Goal: Information Seeking & Learning: Learn about a topic

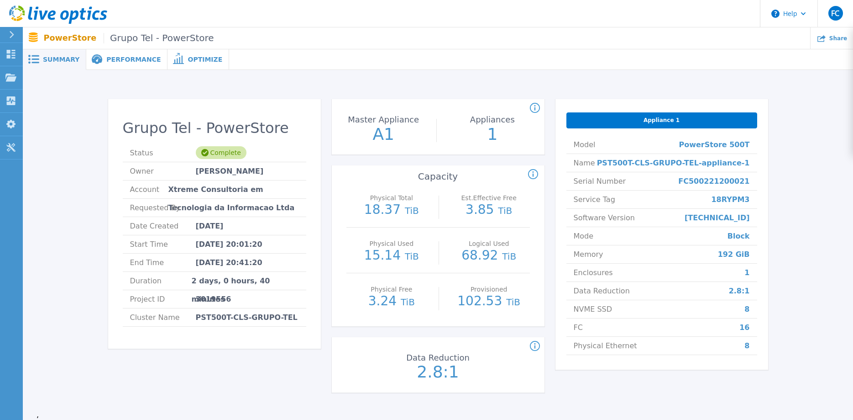
click at [128, 58] on span "Performance" at bounding box center [133, 59] width 54 height 6
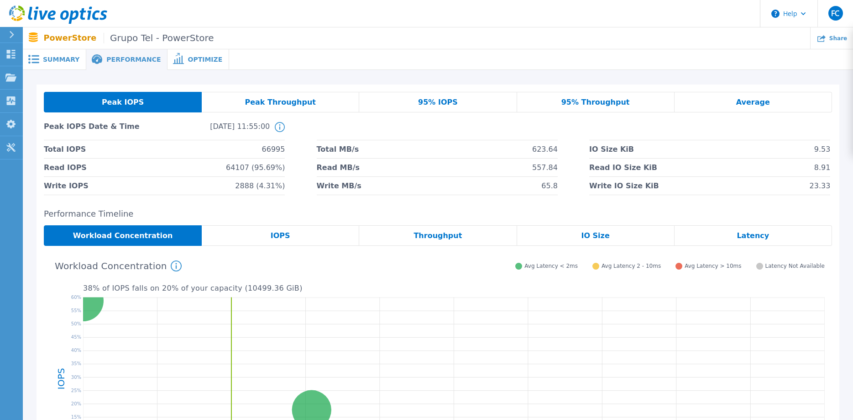
click at [190, 54] on div "Optimize" at bounding box center [199, 59] width 62 height 21
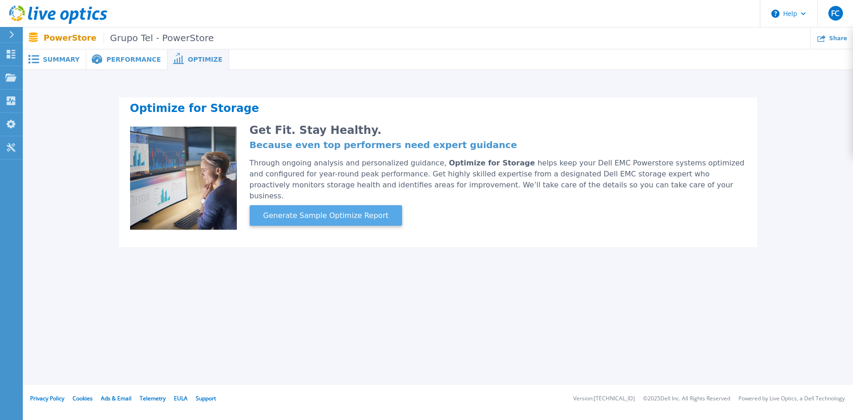
click at [286, 210] on span "Generate Sample Optimize Report" at bounding box center [326, 215] width 133 height 11
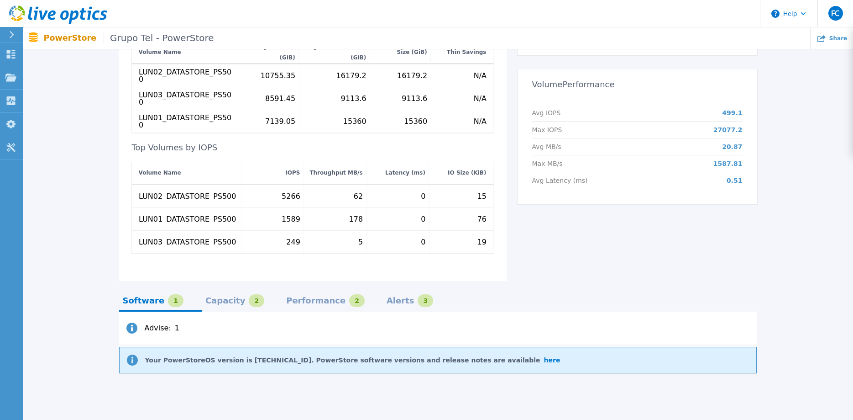
scroll to position [384, 0]
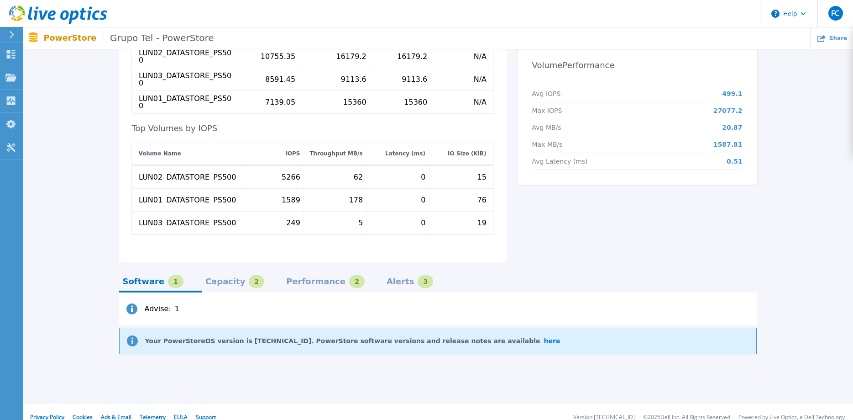
click at [221, 278] on div "Capacity" at bounding box center [225, 281] width 40 height 7
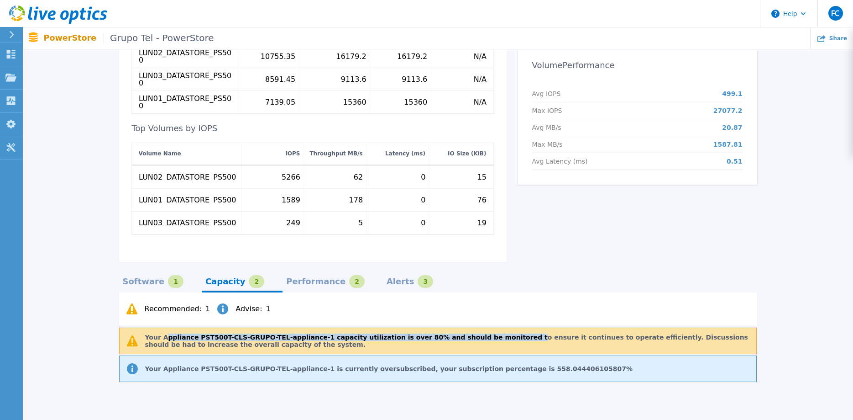
drag, startPoint x: 186, startPoint y: 330, endPoint x: 480, endPoint y: 328, distance: 294.5
click at [479, 333] on p "Your Appliance PST500T-CLS-GRUPO-TEL-appliance-1 capacity utilization is over 8…" at bounding box center [450, 340] width 611 height 15
click at [480, 333] on p "Your Appliance PST500T-CLS-GRUPO-TEL-appliance-1 capacity utilization is over 8…" at bounding box center [450, 340] width 611 height 15
drag, startPoint x: 450, startPoint y: 327, endPoint x: 362, endPoint y: 327, distance: 88.6
click at [368, 333] on p "Your Appliance PST500T-CLS-GRUPO-TEL-appliance-1 capacity utilization is over 8…" at bounding box center [450, 340] width 611 height 15
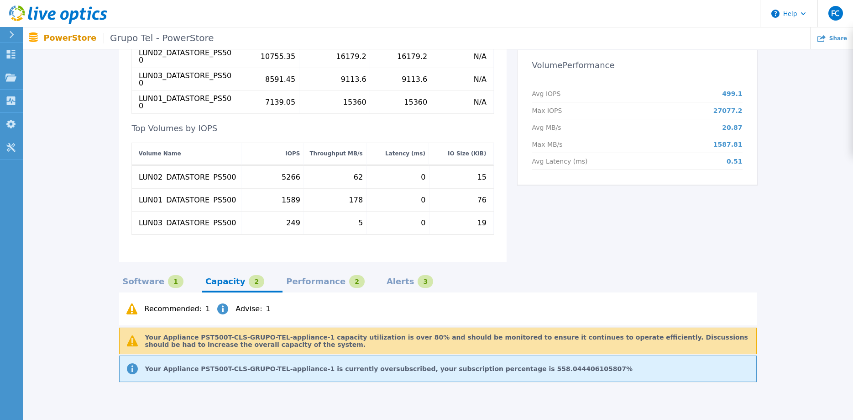
click at [362, 333] on p "Your Appliance PST500T-CLS-GRUPO-TEL-appliance-1 capacity utilization is over 8…" at bounding box center [450, 340] width 611 height 15
drag, startPoint x: 428, startPoint y: 327, endPoint x: 575, endPoint y: 326, distance: 146.6
click at [565, 333] on p "Your Appliance PST500T-CLS-GRUPO-TEL-appliance-1 capacity utilization is over 8…" at bounding box center [450, 340] width 611 height 15
drag, startPoint x: 609, startPoint y: 324, endPoint x: 416, endPoint y: 327, distance: 193.2
click at [453, 333] on p "Your Appliance PST500T-CLS-GRUPO-TEL-appliance-1 capacity utilization is over 8…" at bounding box center [450, 340] width 611 height 15
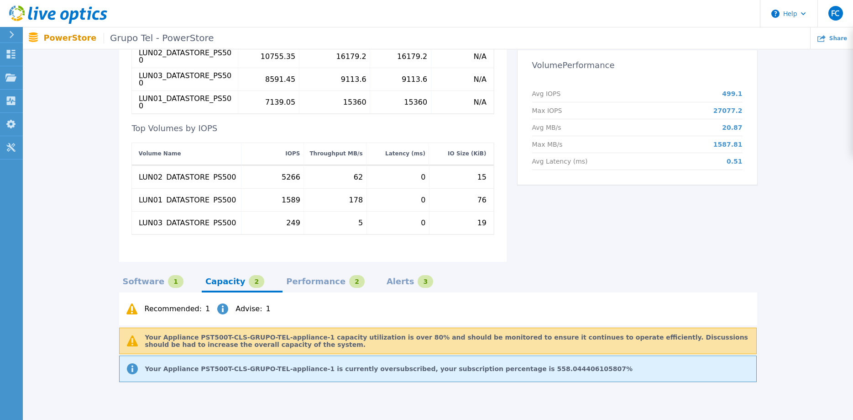
drag, startPoint x: 416, startPoint y: 327, endPoint x: 379, endPoint y: 327, distance: 37.0
click at [414, 333] on p "Your Appliance PST500T-CLS-GRUPO-TEL-appliance-1 capacity utilization is over 8…" at bounding box center [450, 340] width 611 height 15
click at [290, 278] on div "Performance" at bounding box center [315, 281] width 59 height 7
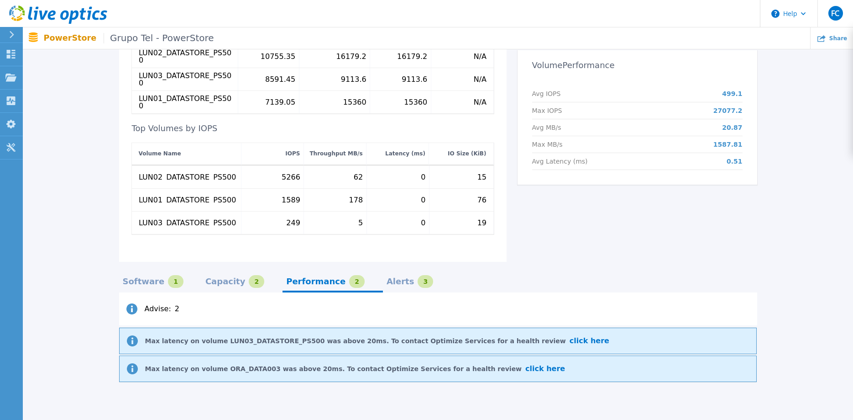
click at [173, 337] on p "Max latency on volume LUN03_DATASTORE_PS500 was above 20ms. To contact Optimize…" at bounding box center [377, 340] width 464 height 7
click at [335, 369] on div "Max latency on volume ORA_DATA003 was above 20ms. To contact Optimize Services …" at bounding box center [438, 368] width 638 height 26
click at [387, 275] on div "Alerts 3" at bounding box center [410, 281] width 47 height 13
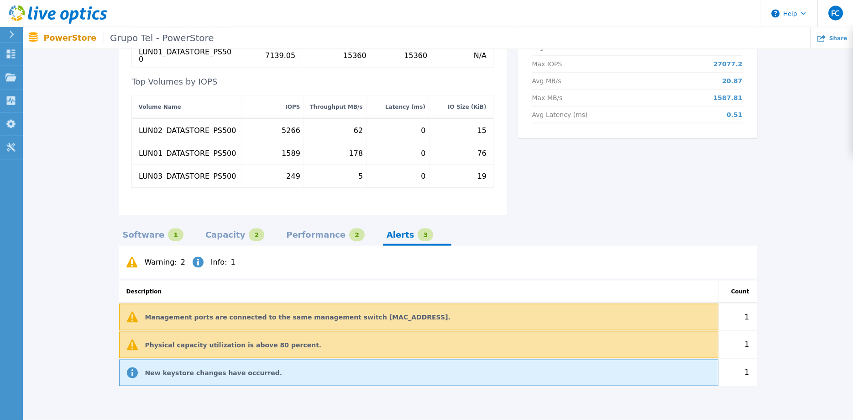
scroll to position [462, 0]
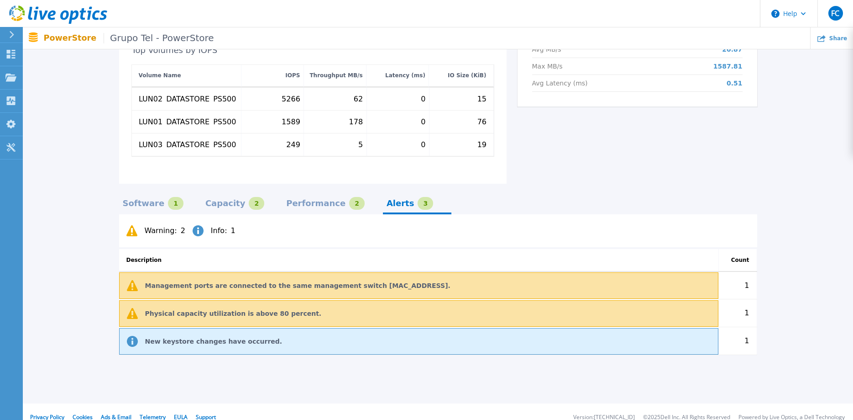
click at [132, 200] on div "Software" at bounding box center [144, 203] width 42 height 7
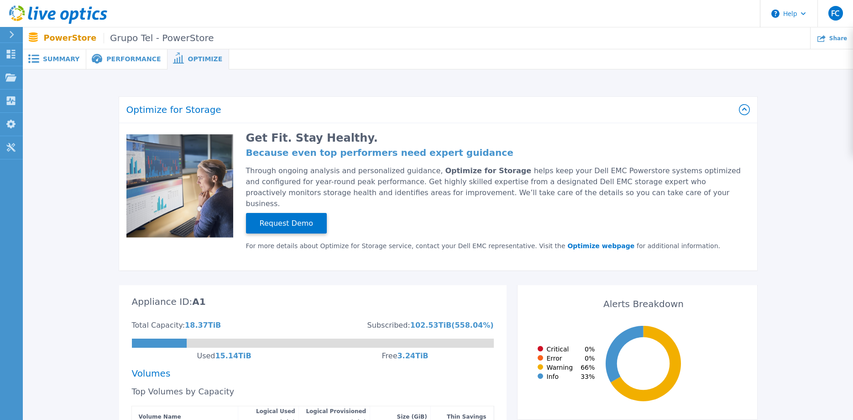
scroll to position [0, 0]
click at [124, 58] on span "Performance" at bounding box center [133, 59] width 54 height 6
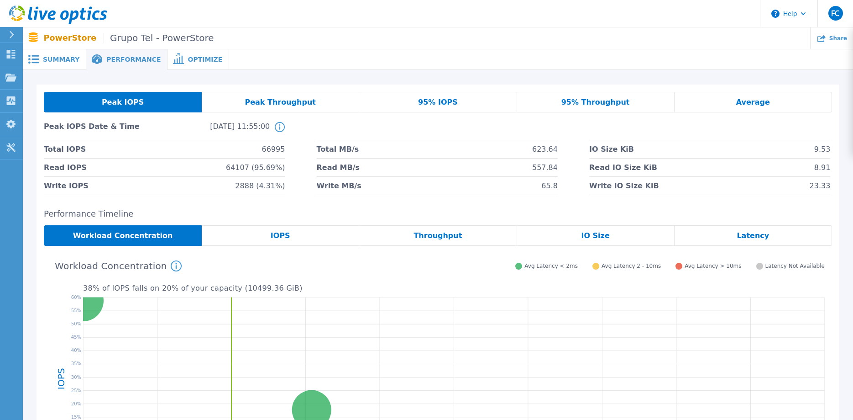
click at [60, 58] on span "Summary" at bounding box center [61, 59] width 37 height 6
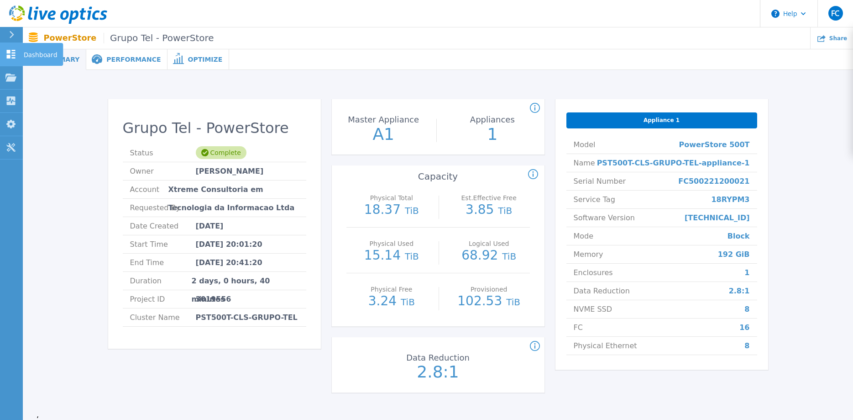
click at [8, 52] on icon at bounding box center [11, 54] width 9 height 9
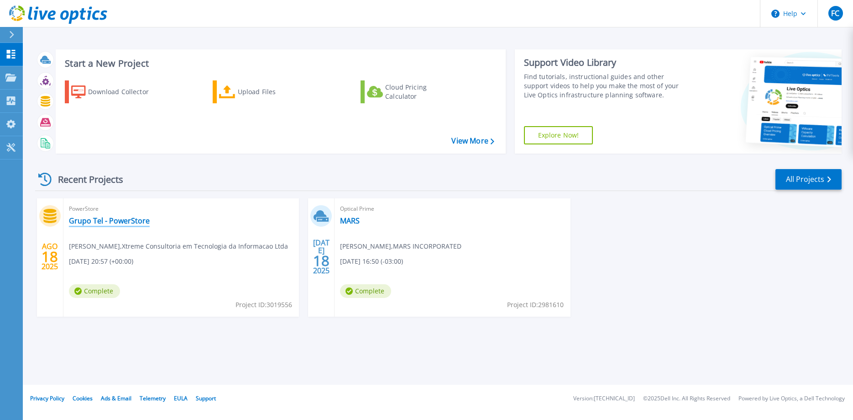
click at [119, 222] on link "Grupo Tel - PowerStore" at bounding box center [109, 220] width 81 height 9
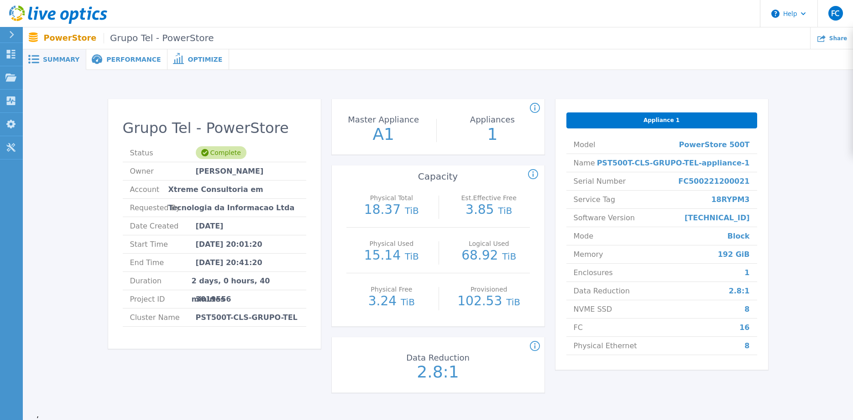
click at [639, 121] on div "Appliance 1" at bounding box center [662, 120] width 191 height 16
click at [826, 38] on icon at bounding box center [822, 38] width 8 height 8
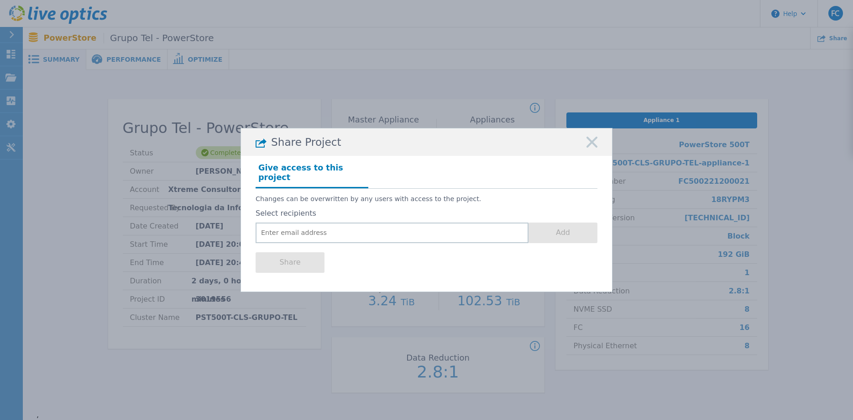
click at [594, 146] on icon at bounding box center [592, 142] width 11 height 11
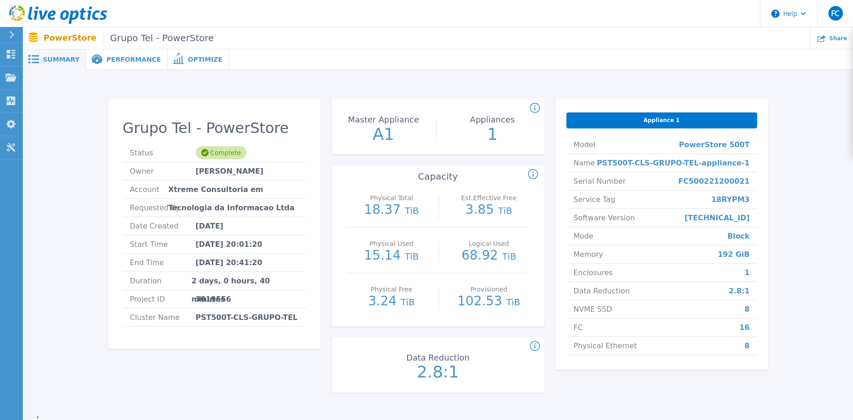
click at [114, 52] on div "Performance" at bounding box center [126, 59] width 81 height 21
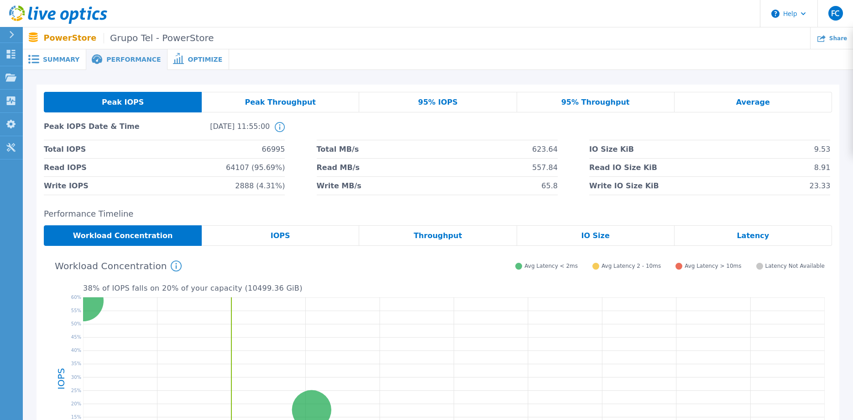
click at [304, 103] on span "Peak Throughput" at bounding box center [280, 102] width 71 height 7
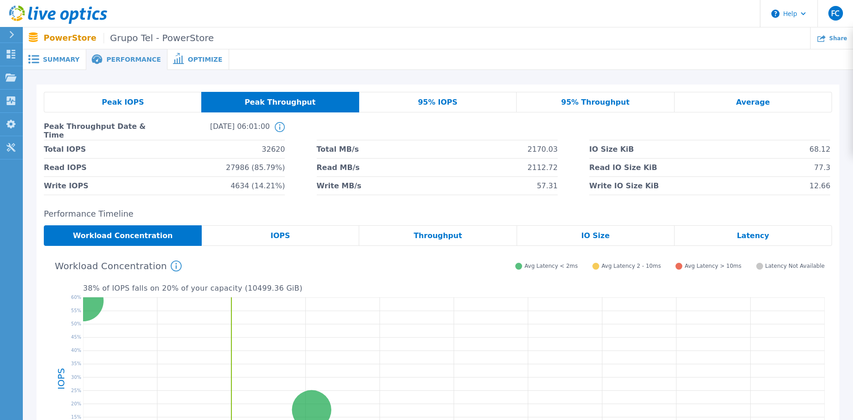
click at [429, 95] on div "95% IOPS" at bounding box center [438, 102] width 158 height 21
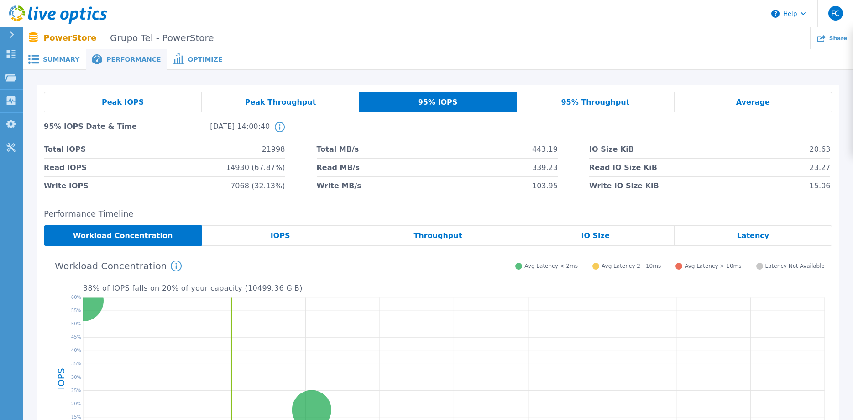
click at [188, 57] on span "Optimize" at bounding box center [205, 59] width 35 height 6
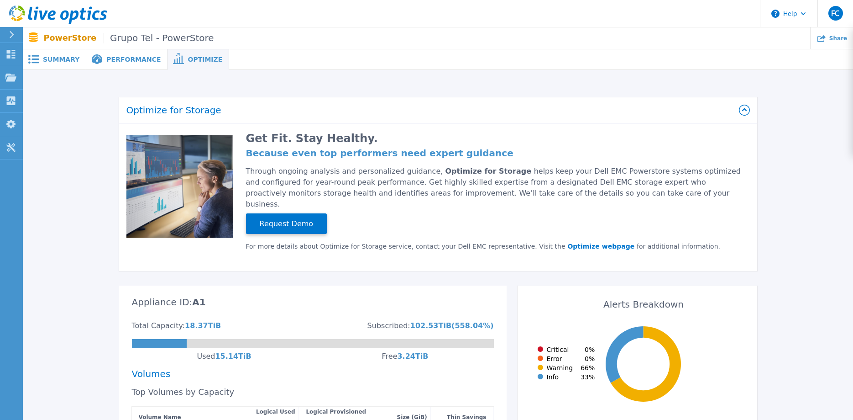
click at [46, 60] on span "Summary" at bounding box center [61, 59] width 37 height 6
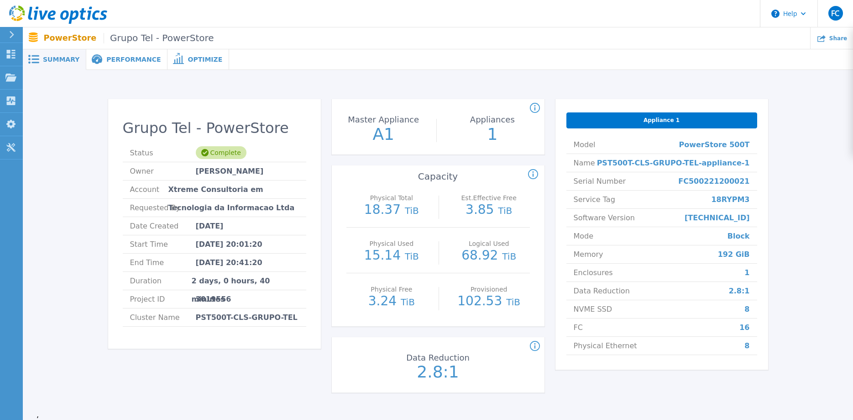
click at [535, 346] on icon at bounding box center [535, 345] width 1 height 5
click at [603, 316] on icon at bounding box center [605, 318] width 5 height 5
click at [832, 34] on div "Share" at bounding box center [832, 37] width 42 height 21
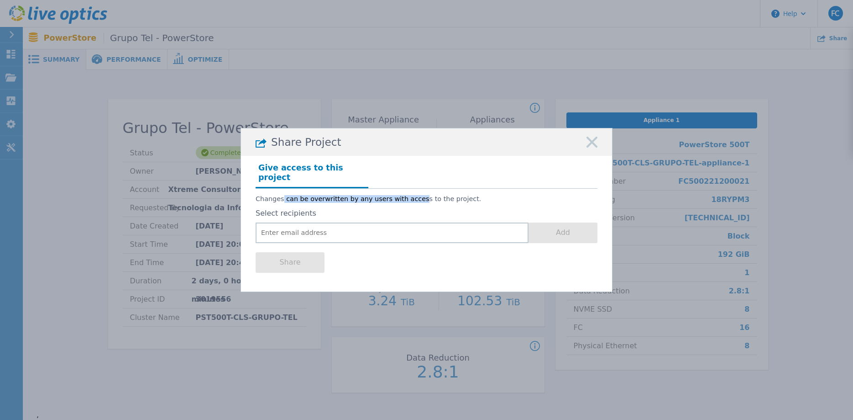
drag, startPoint x: 313, startPoint y: 193, endPoint x: 417, endPoint y: 194, distance: 103.7
click at [417, 195] on p "Changes can be overwritten by any users with access to the project." at bounding box center [427, 199] width 342 height 8
drag, startPoint x: 425, startPoint y: 194, endPoint x: 466, endPoint y: 194, distance: 41.1
click at [426, 195] on p "Changes can be overwritten by any users with access to the project." at bounding box center [427, 199] width 342 height 8
click at [595, 143] on icon at bounding box center [592, 142] width 11 height 11
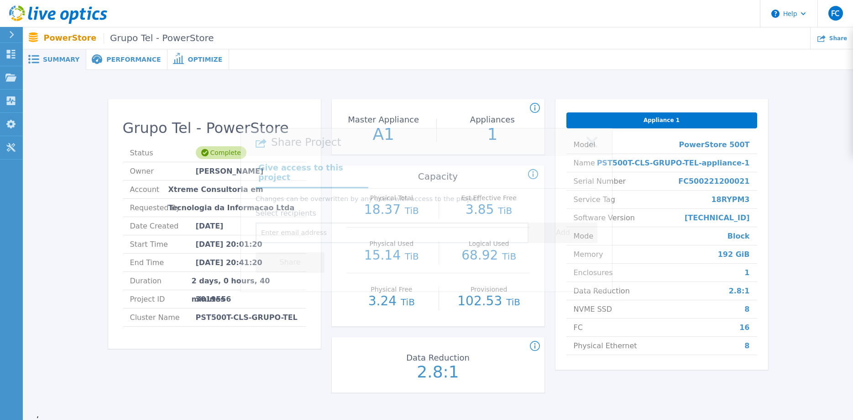
click at [675, 116] on div "Appliance 1" at bounding box center [662, 120] width 191 height 16
click at [670, 118] on span "Appliance 1" at bounding box center [662, 119] width 36 height 7
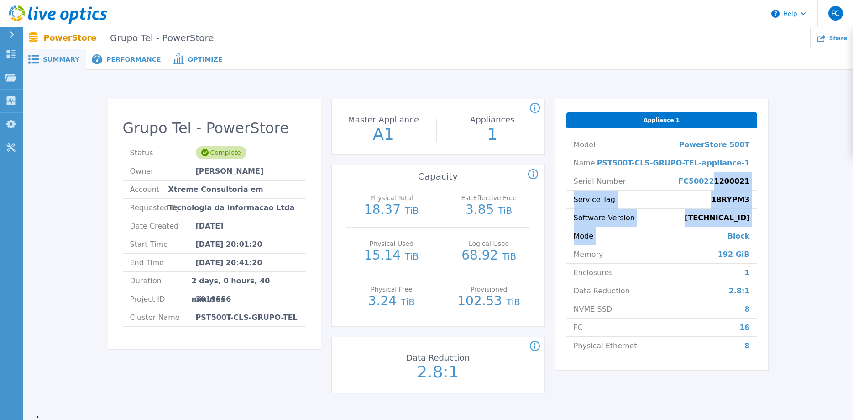
drag, startPoint x: 723, startPoint y: 182, endPoint x: 727, endPoint y: 253, distance: 70.4
click at [727, 253] on ul "Model PowerStore 500T Name PST500T-CLS-GRUPO-TEL-appliance-1 Serial Number FC50…" at bounding box center [662, 245] width 191 height 219
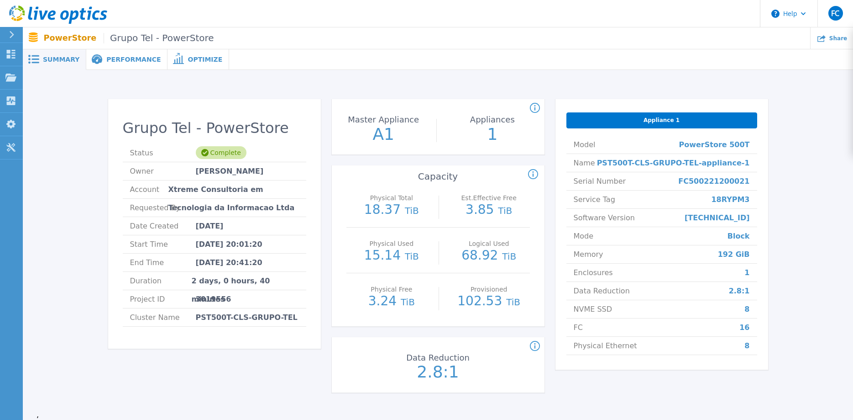
click at [732, 273] on li "Enclosures 1" at bounding box center [662, 272] width 191 height 18
drag, startPoint x: 693, startPoint y: 295, endPoint x: 637, endPoint y: 218, distance: 95.4
click at [657, 260] on ul "Model PowerStore 500T Name PST500T-CLS-GRUPO-TEL-appliance-1 Serial Number FC50…" at bounding box center [662, 245] width 191 height 219
click at [188, 61] on span "Optimize" at bounding box center [205, 59] width 35 height 6
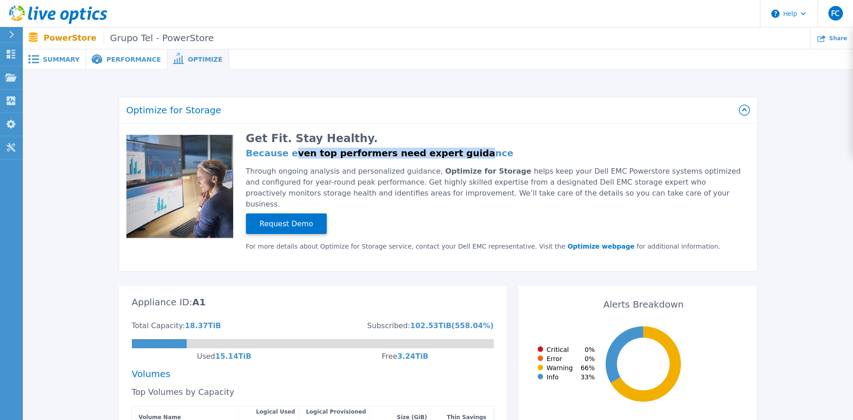
drag, startPoint x: 289, startPoint y: 156, endPoint x: 444, endPoint y: 155, distance: 154.8
click at [444, 155] on h4 "Because even top performers need expert guidance" at bounding box center [495, 152] width 499 height 7
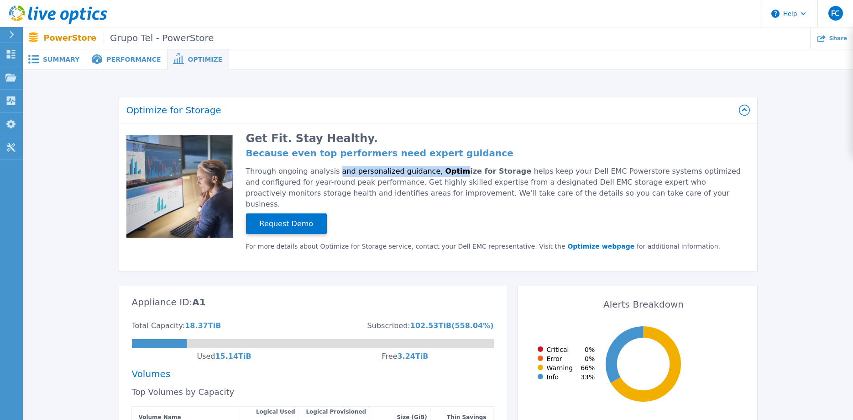
drag, startPoint x: 442, startPoint y: 171, endPoint x: 306, endPoint y: 174, distance: 136.6
click at [312, 174] on div "Through ongoing analysis and personalized guidance, Optimize for Storage helps …" at bounding box center [495, 188] width 499 height 44
click at [300, 174] on div "Through ongoing analysis and personalized guidance, Optimize for Storage helps …" at bounding box center [495, 188] width 499 height 44
drag, startPoint x: 258, startPoint y: 174, endPoint x: 367, endPoint y: 178, distance: 108.8
click at [347, 176] on div "Through ongoing analysis and personalized guidance, Optimize for Storage helps …" at bounding box center [495, 188] width 499 height 44
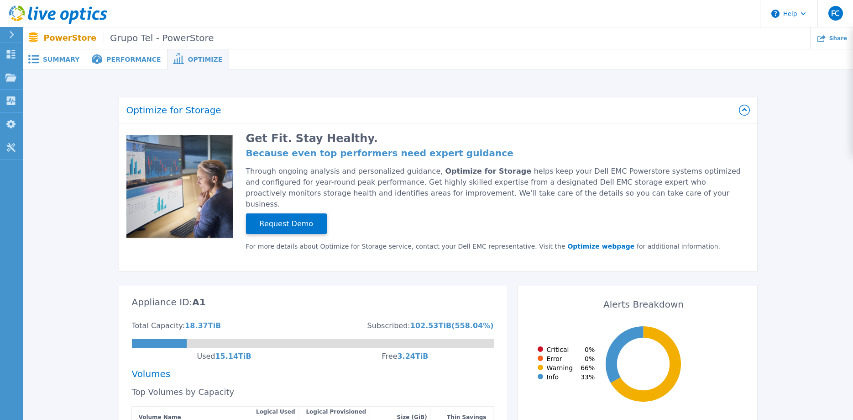
drag, startPoint x: 379, startPoint y: 181, endPoint x: 343, endPoint y: 195, distance: 39.3
click at [379, 181] on div "Through ongoing analysis and personalized guidance, Optimize for Storage helps …" at bounding box center [495, 188] width 499 height 44
